Goal: Task Accomplishment & Management: Manage account settings

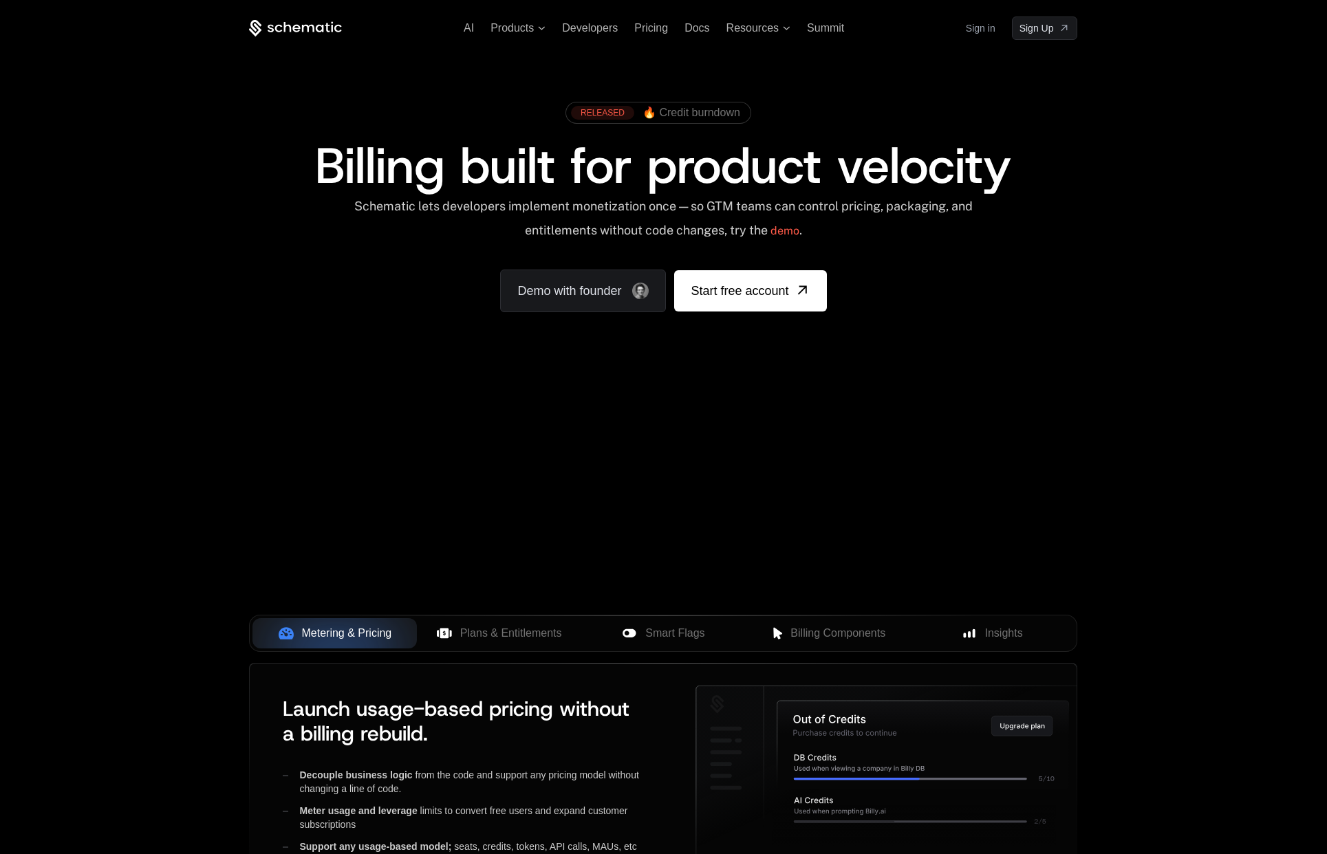
click at [990, 28] on link "Sign in" at bounding box center [981, 28] width 30 height 22
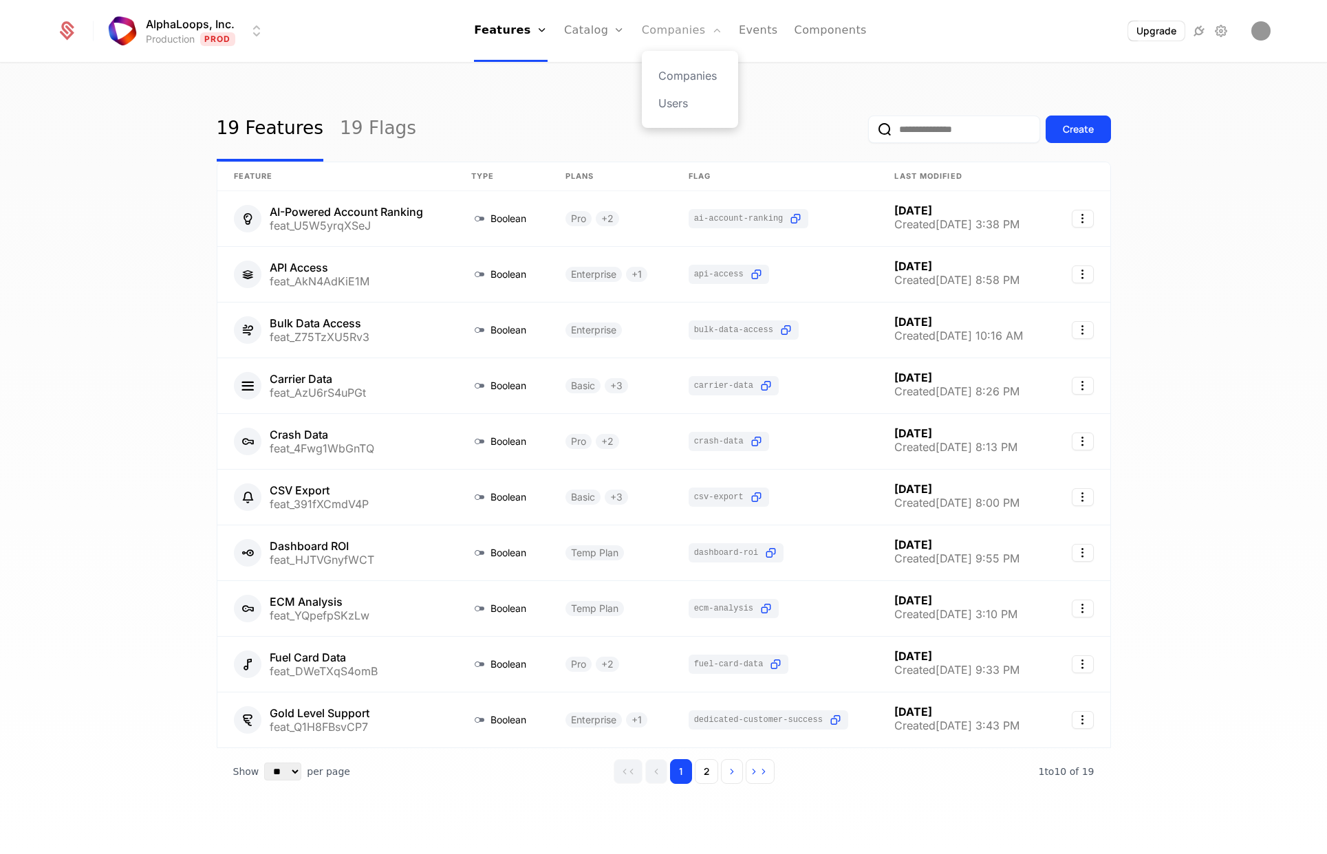
click at [669, 30] on link "Companies" at bounding box center [682, 31] width 80 height 62
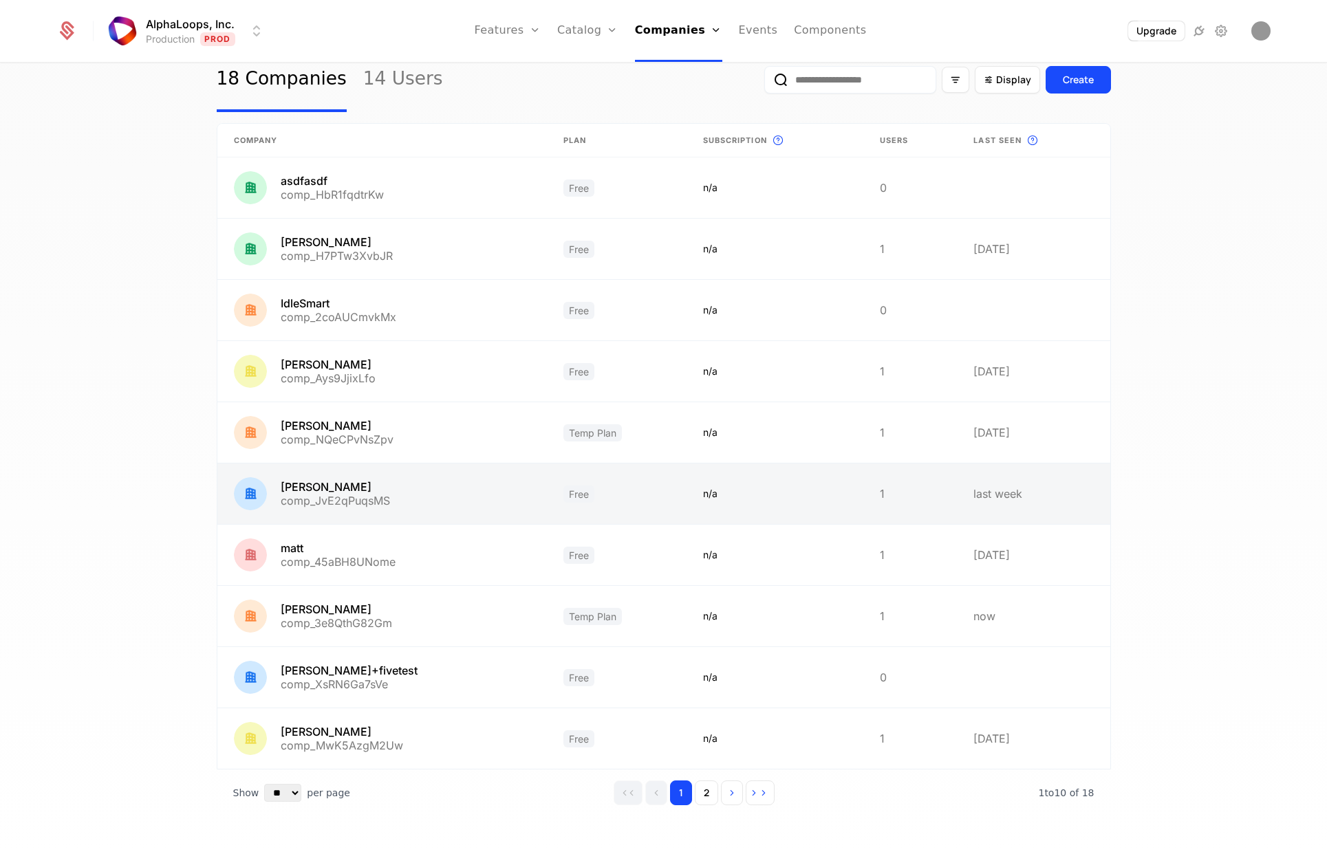
scroll to position [58, 0]
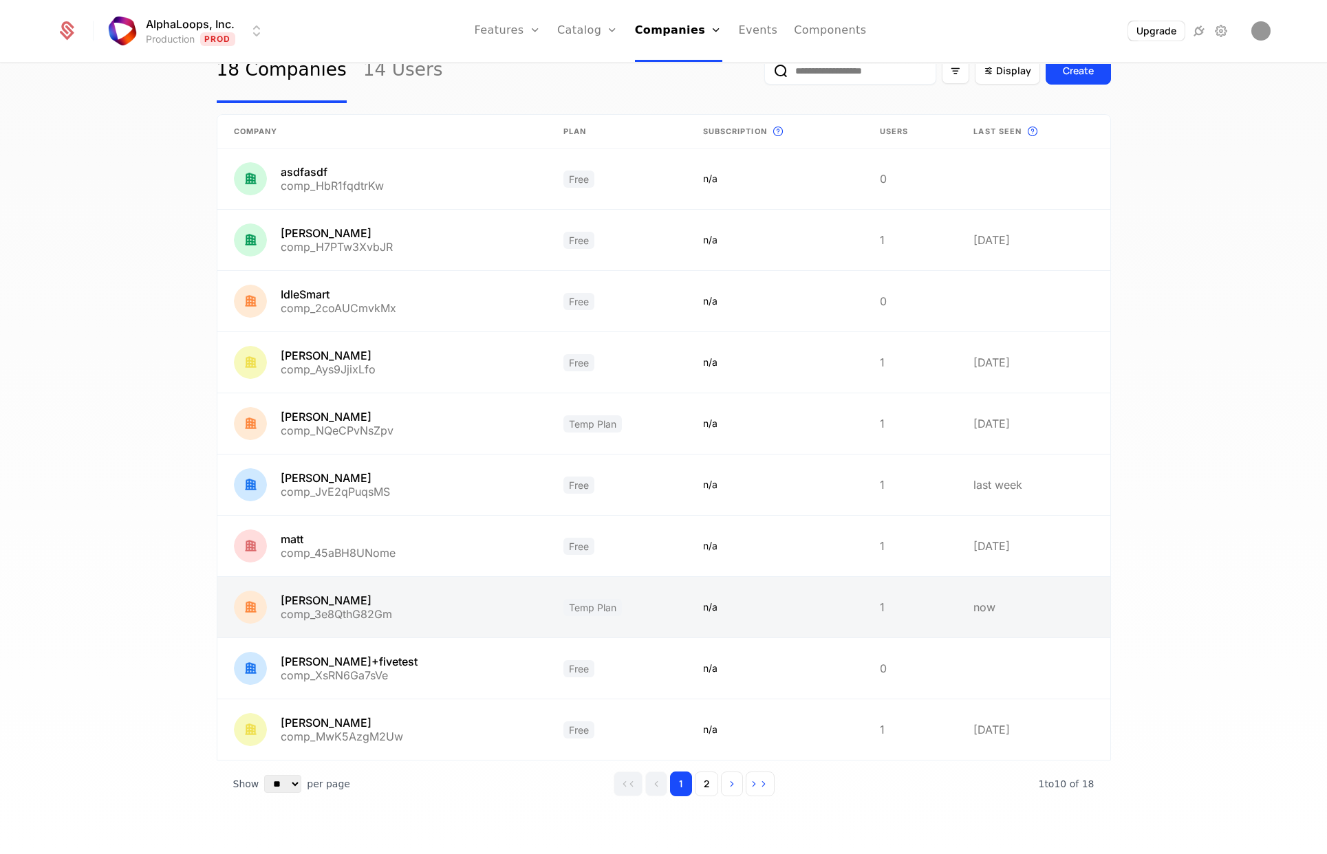
click at [294, 598] on link at bounding box center [382, 607] width 330 height 61
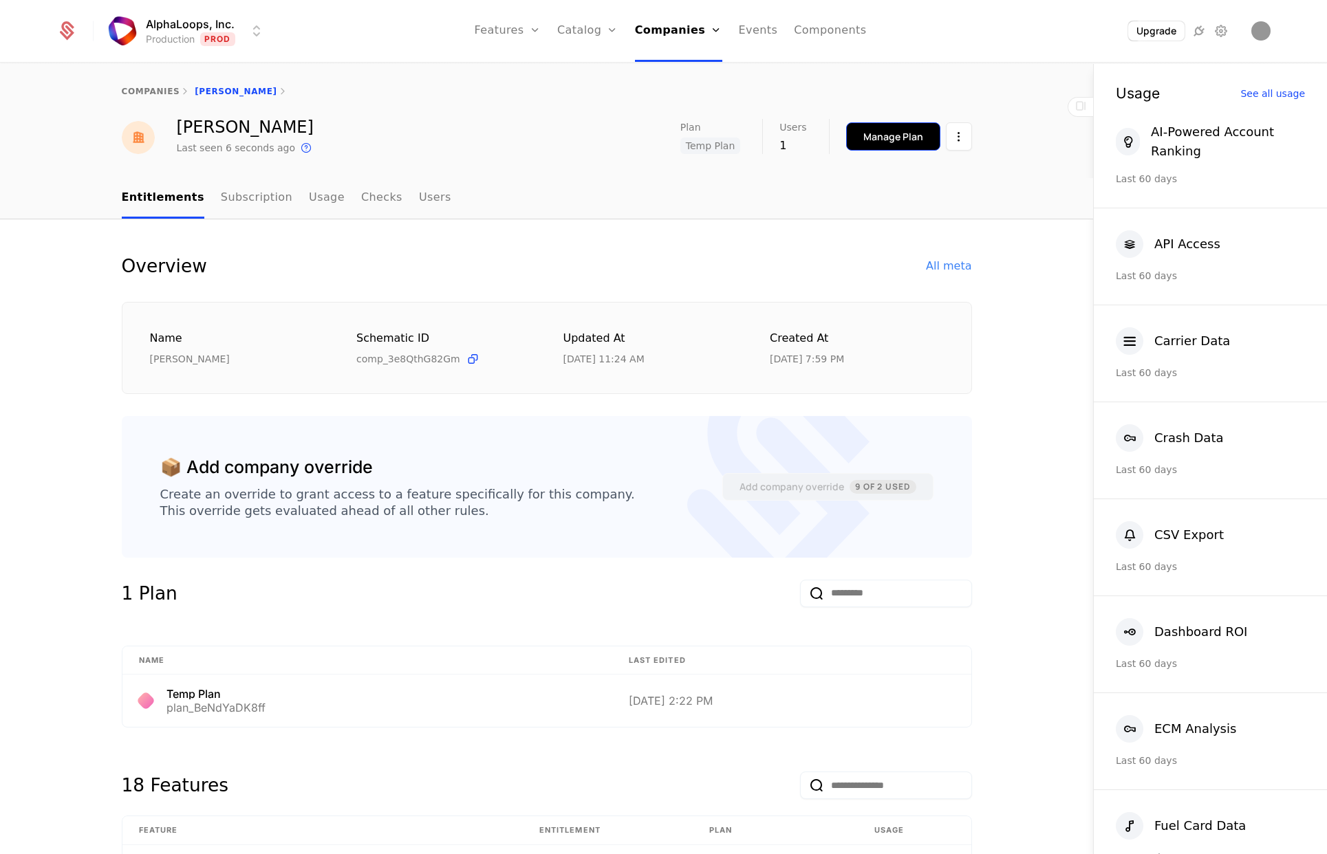
click at [910, 142] on div "Manage Plan" at bounding box center [893, 137] width 60 height 14
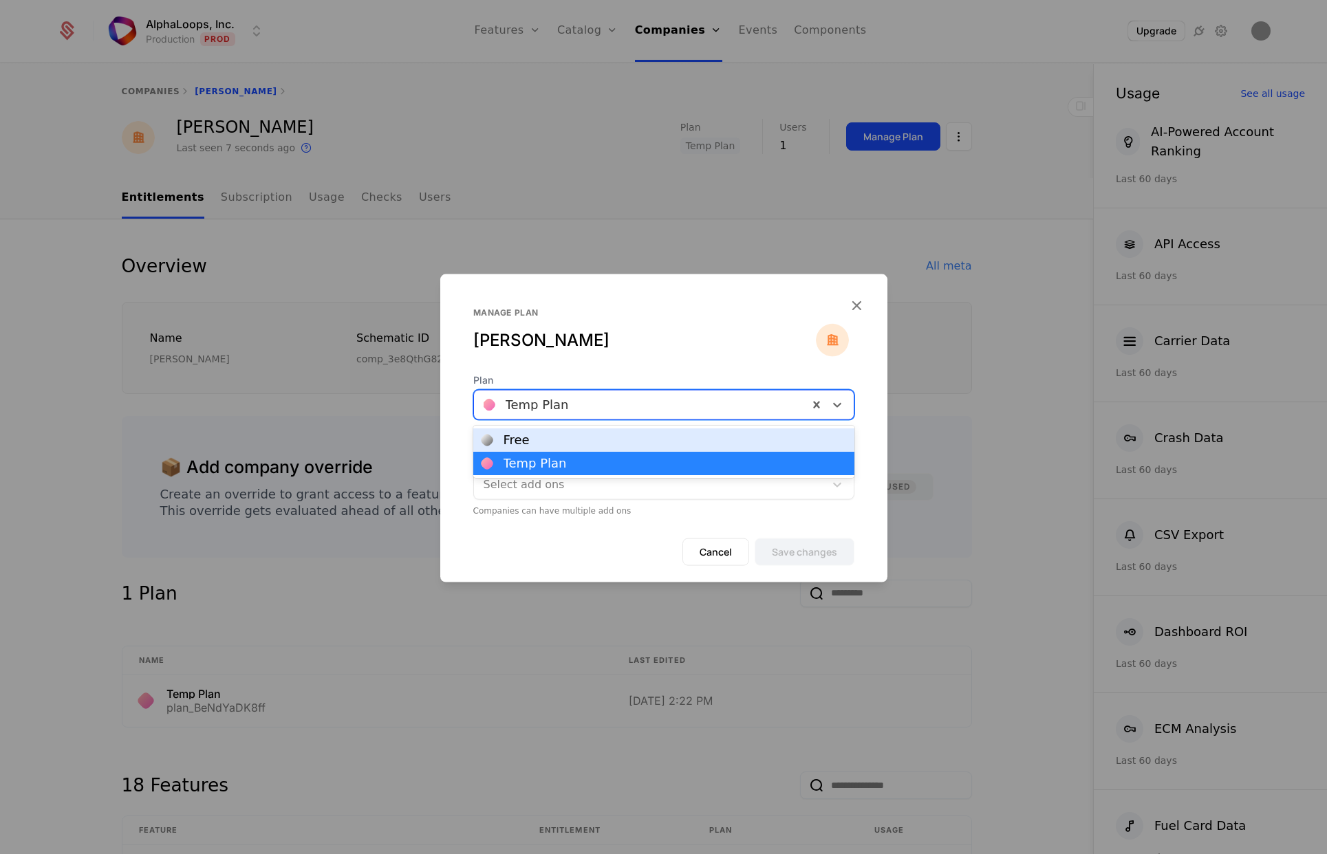
click at [605, 409] on div at bounding box center [641, 405] width 315 height 19
drag, startPoint x: 609, startPoint y: 450, endPoint x: 645, endPoint y: 472, distance: 41.4
click at [609, 450] on div "Free" at bounding box center [663, 440] width 381 height 23
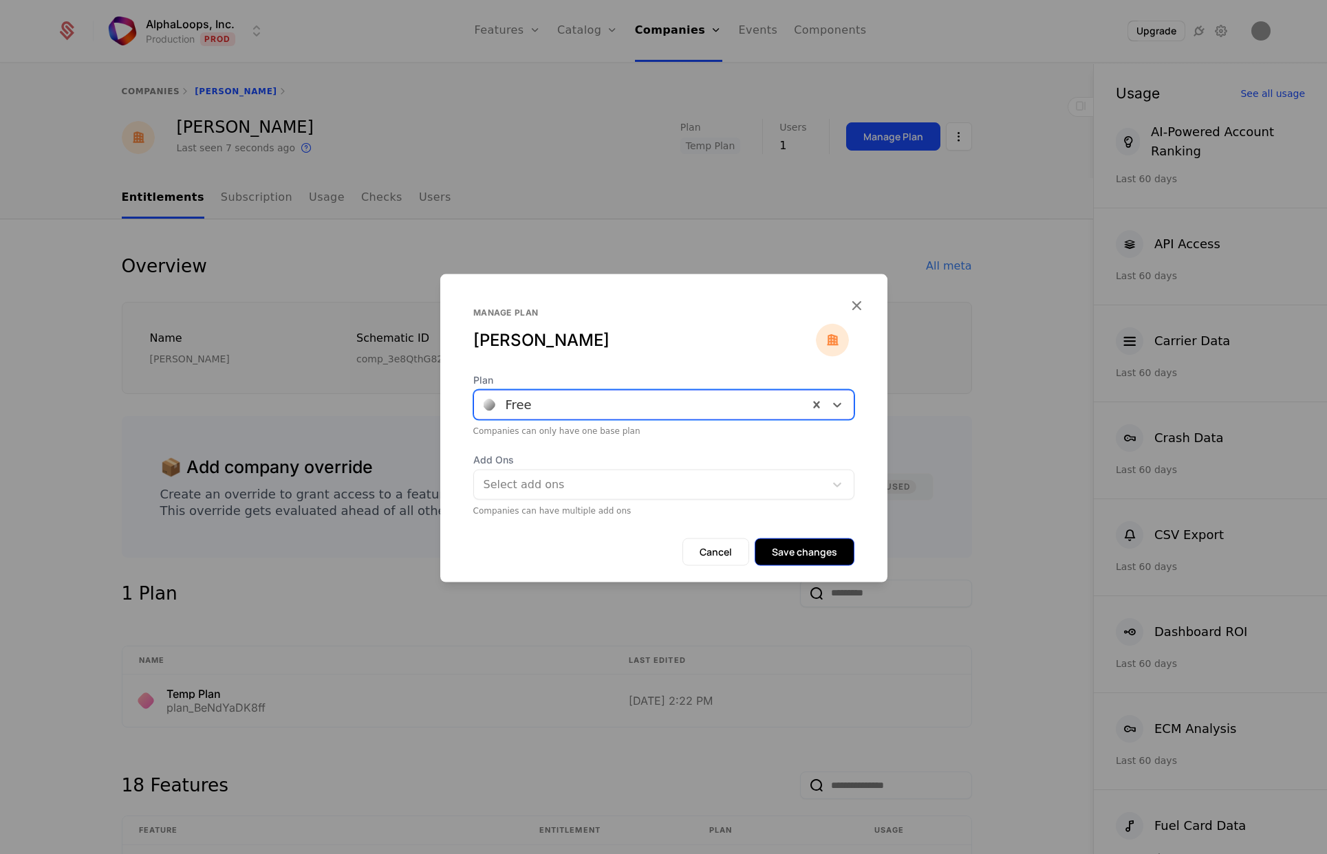
click at [801, 547] on button "Save changes" at bounding box center [805, 553] width 100 height 28
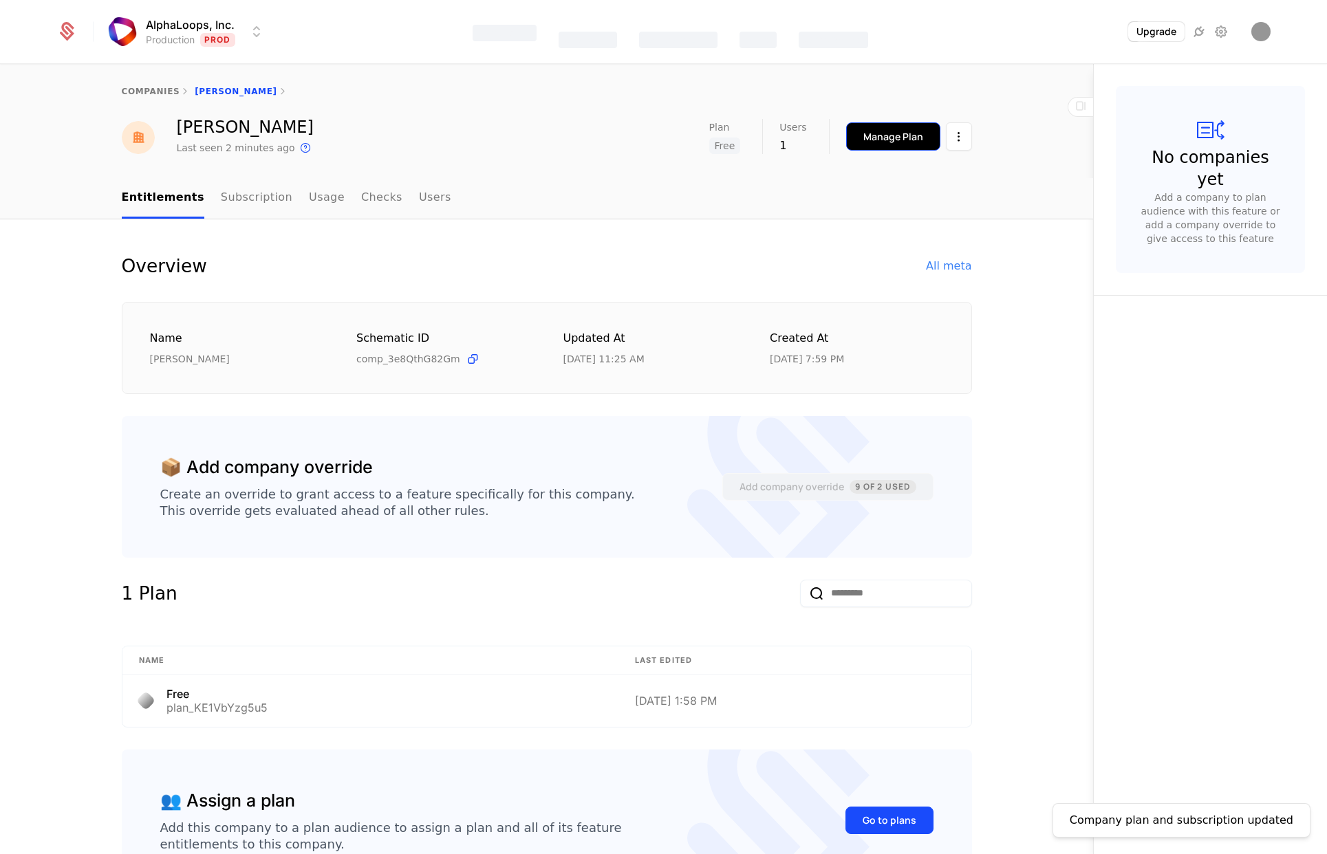
click at [899, 140] on div "Manage Plan" at bounding box center [893, 137] width 60 height 14
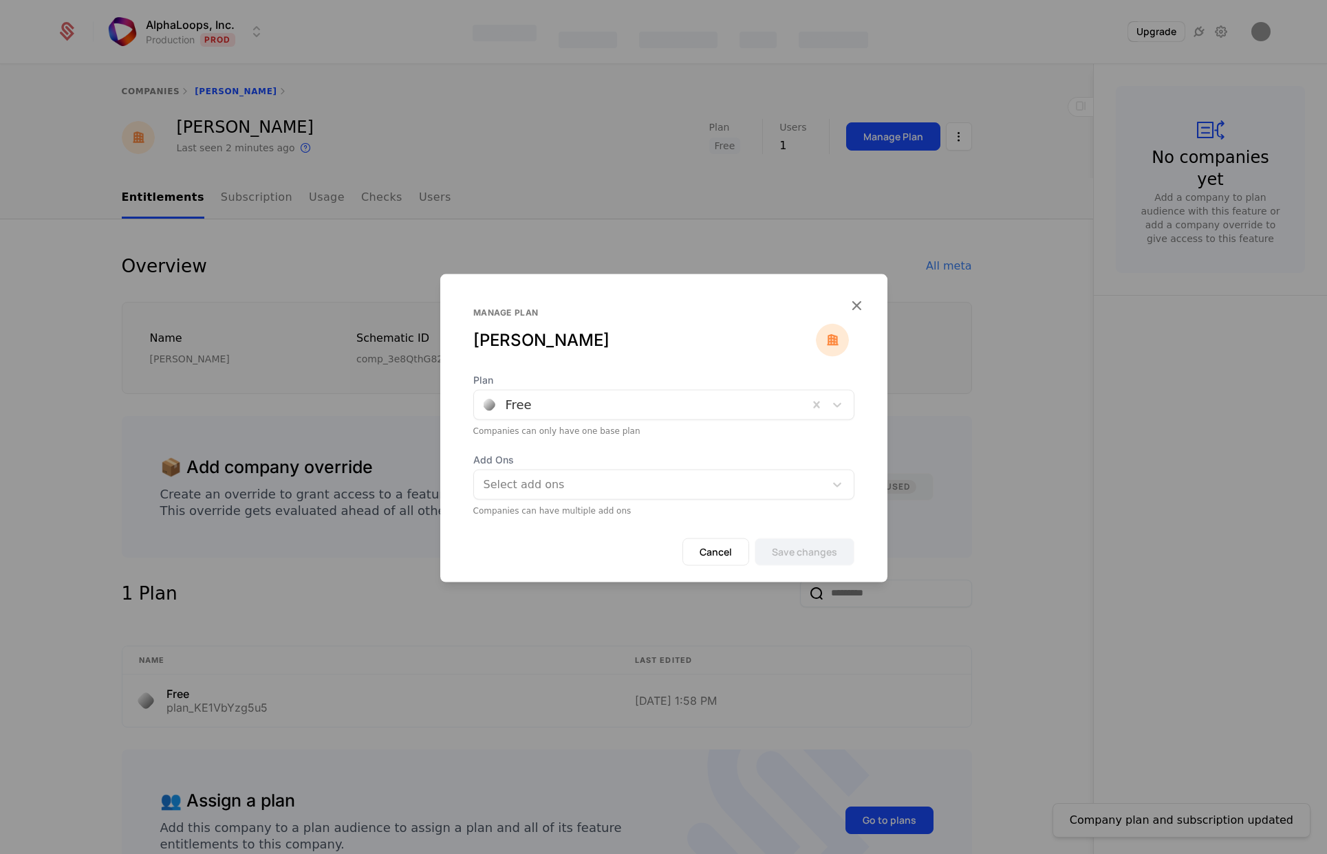
click at [638, 407] on div at bounding box center [641, 405] width 315 height 19
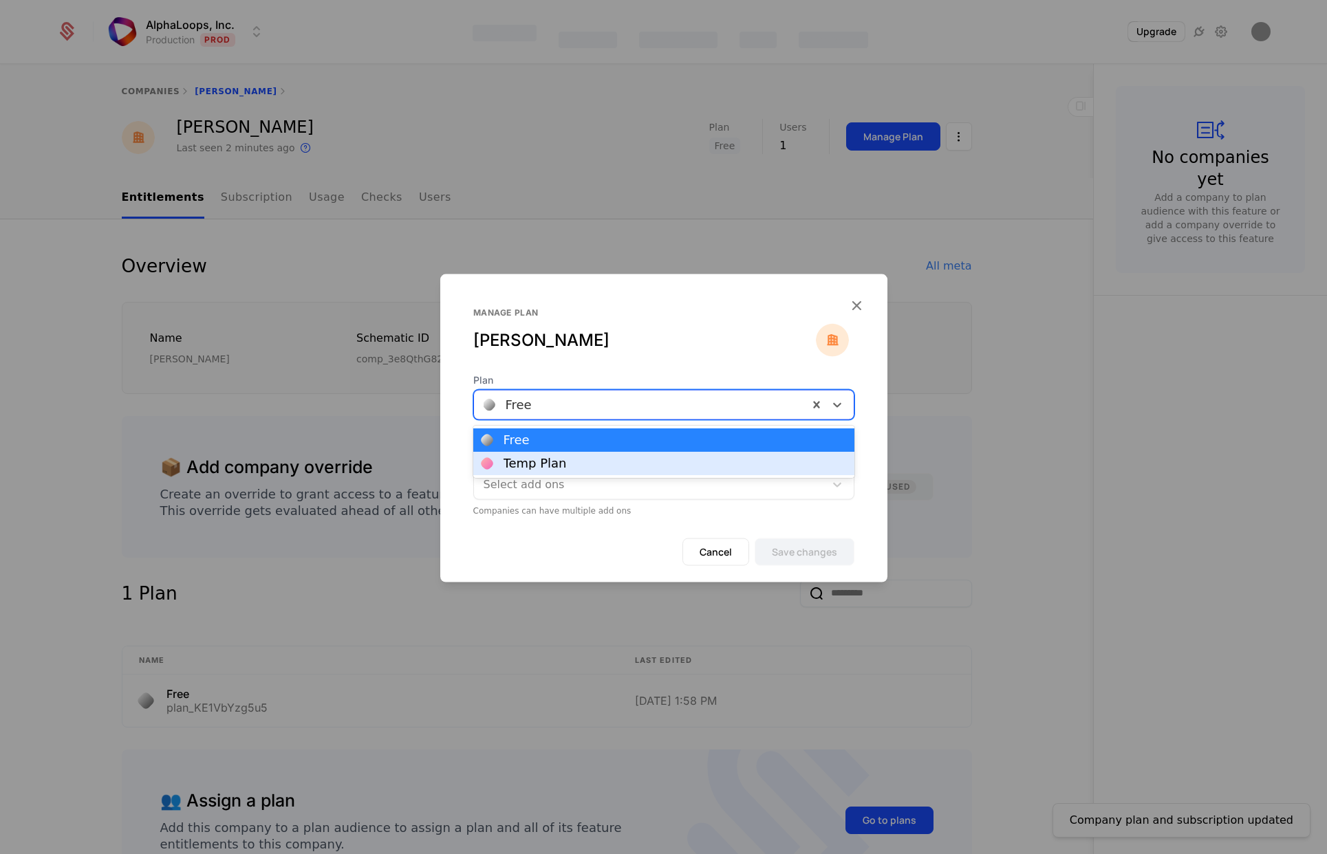
click at [605, 468] on div "Temp Plan" at bounding box center [663, 463] width 365 height 12
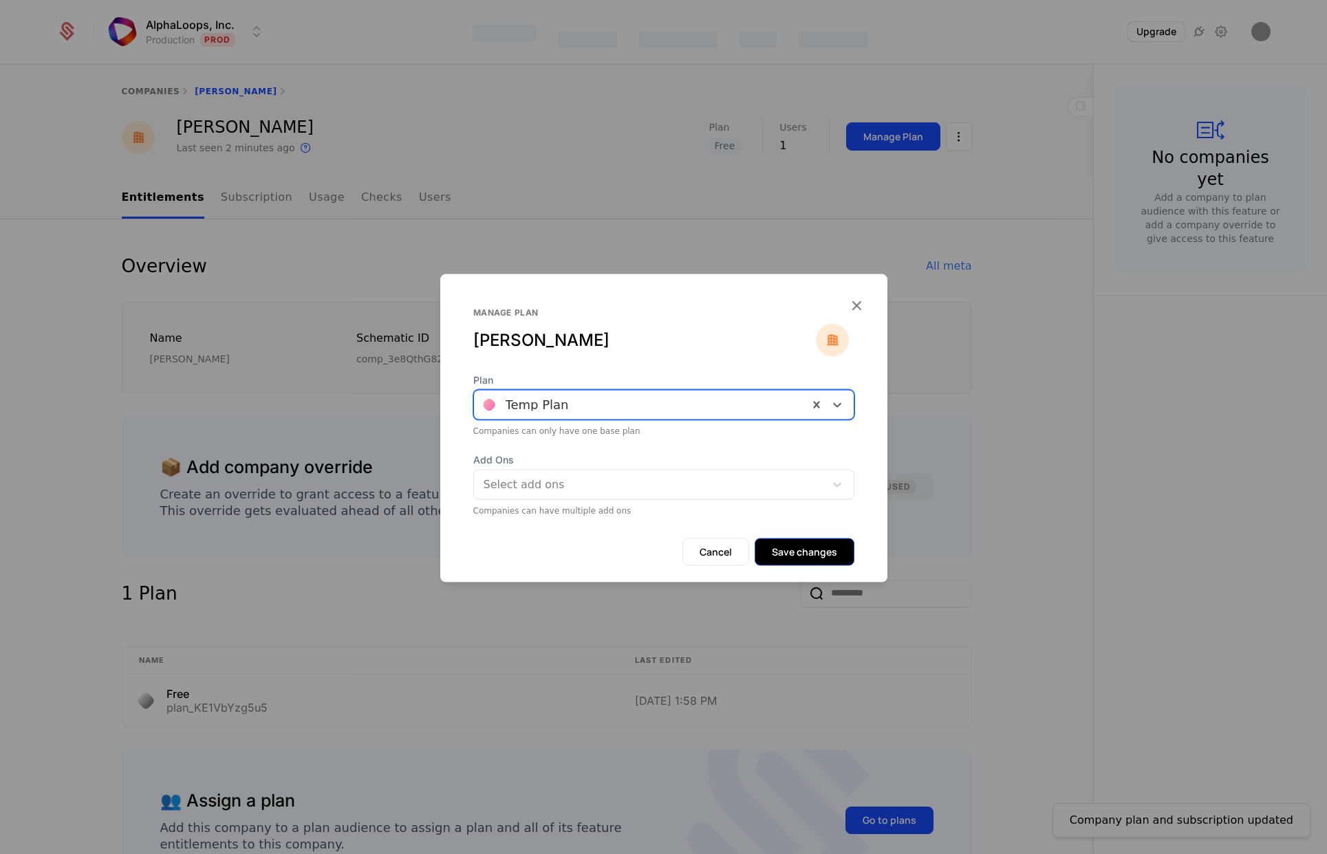
click at [807, 554] on button "Save changes" at bounding box center [805, 553] width 100 height 28
